Goal: Use online tool/utility: Utilize a website feature to perform a specific function

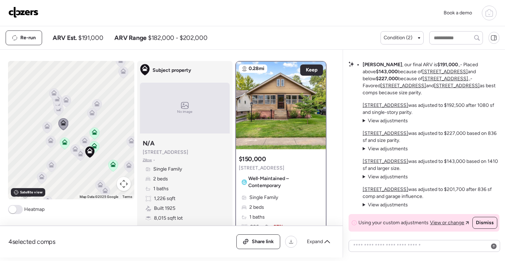
drag, startPoint x: 124, startPoint y: 110, endPoint x: 103, endPoint y: 150, distance: 45.3
click at [103, 150] on div "To activate drag with keyboard, press Alt + Enter. Once in keyboard drag state,…" at bounding box center [71, 130] width 126 height 139
click at [126, 167] on icon at bounding box center [128, 167] width 5 height 2
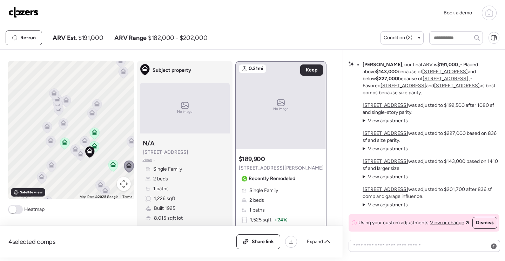
click at [129, 143] on icon at bounding box center [131, 142] width 5 height 2
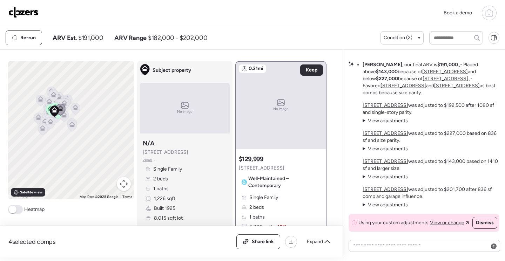
drag, startPoint x: 88, startPoint y: 176, endPoint x: 1, endPoint y: 153, distance: 89.3
click at [2, 154] on div "4 selected comps All (4) ARV (4) As-is (0) Share link Expand Comps list To navi…" at bounding box center [170, 154] width 340 height 208
drag, startPoint x: 31, startPoint y: 141, endPoint x: 103, endPoint y: 157, distance: 74.1
click at [103, 157] on div "To activate drag with keyboard, press Alt + Enter. Once in keyboard drag state,…" at bounding box center [71, 130] width 126 height 139
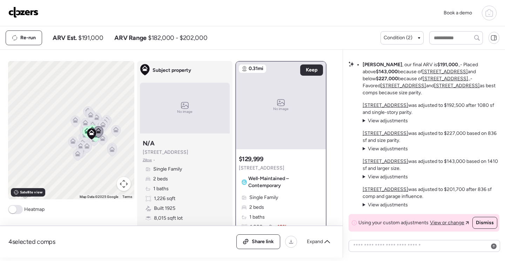
drag, startPoint x: 67, startPoint y: 158, endPoint x: 90, endPoint y: 171, distance: 26.8
click at [90, 171] on div "To activate drag with keyboard, press Alt + Enter. Once in keyboard drag state,…" at bounding box center [71, 130] width 126 height 139
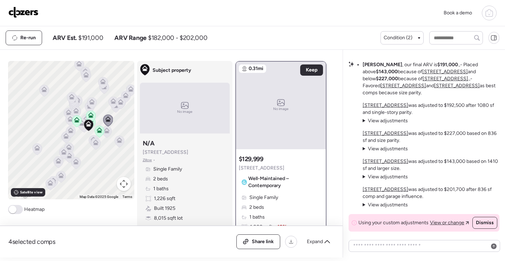
drag, startPoint x: 98, startPoint y: 158, endPoint x: 107, endPoint y: 174, distance: 17.9
click at [107, 174] on div "To activate drag with keyboard, press Alt + Enter. Once in keyboard drag state,…" at bounding box center [71, 130] width 126 height 139
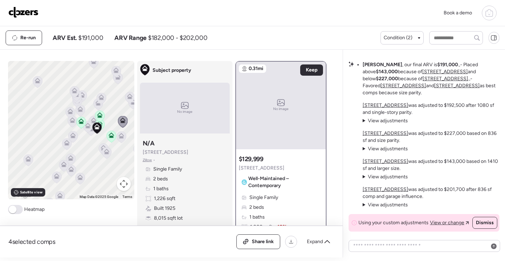
drag, startPoint x: 94, startPoint y: 158, endPoint x: 110, endPoint y: 176, distance: 24.3
click at [110, 176] on div "To activate drag with keyboard, press Alt + Enter. Once in keyboard drag state,…" at bounding box center [71, 130] width 126 height 139
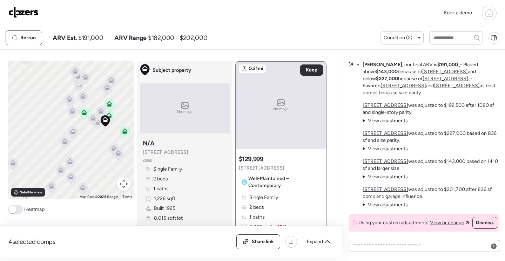
drag, startPoint x: 91, startPoint y: 172, endPoint x: 103, endPoint y: 178, distance: 13.8
click at [103, 178] on div "To activate drag with keyboard, press Alt + Enter. Once in keyboard drag state,…" at bounding box center [71, 130] width 126 height 139
